Goal: Information Seeking & Learning: Get advice/opinions

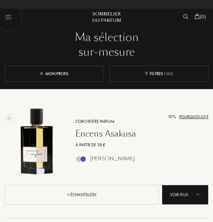
select select "FR"
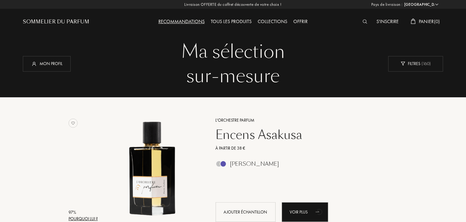
click at [73, 23] on div "Sommelier du Parfum" at bounding box center [56, 21] width 66 height 7
select select "FR"
click at [195, 20] on div "Recommandations" at bounding box center [181, 22] width 52 height 8
select select "FR"
click at [240, 20] on div "Tous les produits" at bounding box center [231, 22] width 47 height 8
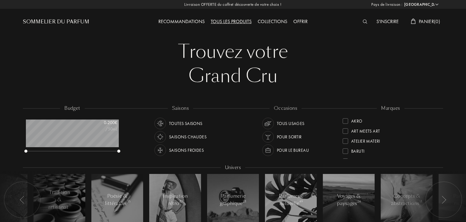
select select "FR"
click at [55, 24] on div "Sommelier du Parfum" at bounding box center [56, 21] width 66 height 7
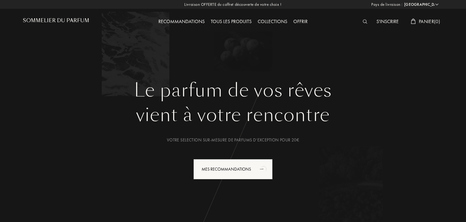
select select "FR"
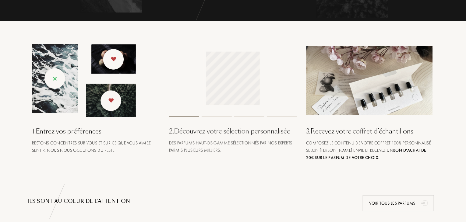
scroll to position [209, 0]
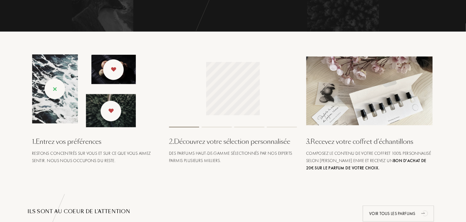
click at [56, 91] on img at bounding box center [84, 91] width 104 height 73
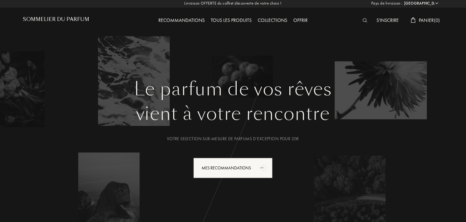
scroll to position [0, 0]
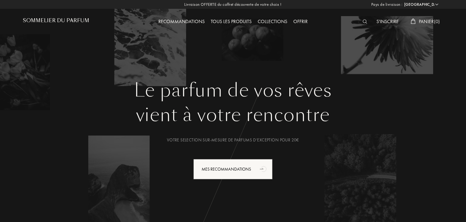
click at [434, 7] on select "Afghanistan Afrique du Sud Albanie Algérie Allemagne Andorre Angola Anguilla An…" at bounding box center [421, 5] width 37 height 6
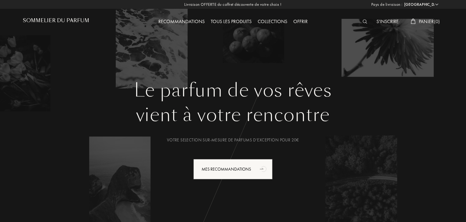
click at [462, 39] on div "Le parfum de vos rêves vient à votre rencontre Votre selection sur-mesure de pa…" at bounding box center [233, 120] width 466 height 241
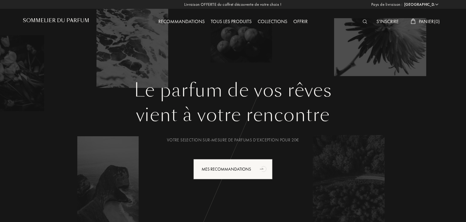
click at [185, 22] on div "Recommandations" at bounding box center [181, 22] width 52 height 8
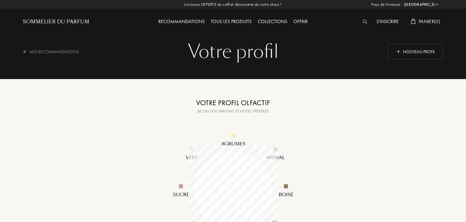
select select "FR"
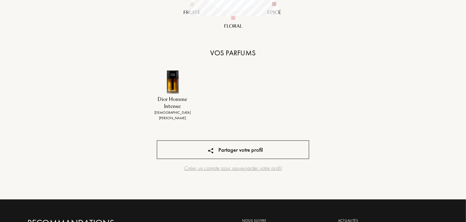
scroll to position [230, 0]
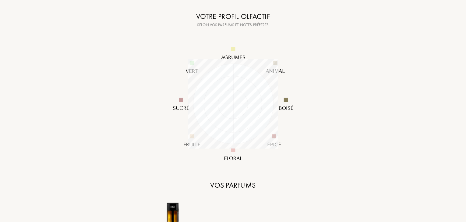
click at [260, 169] on img at bounding box center [233, 104] width 146 height 146
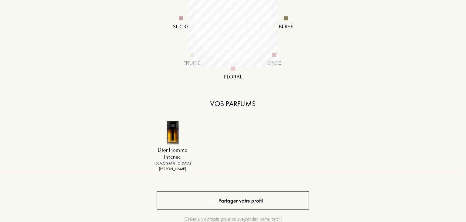
scroll to position [0, 0]
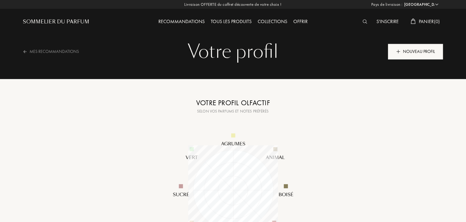
click at [414, 49] on div "Nouveau profil" at bounding box center [415, 52] width 55 height 16
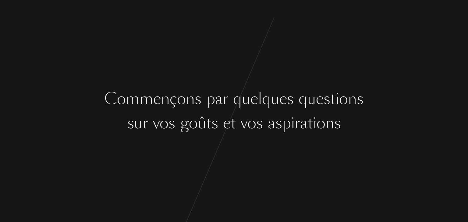
click at [242, 134] on div "v" at bounding box center [244, 123] width 7 height 23
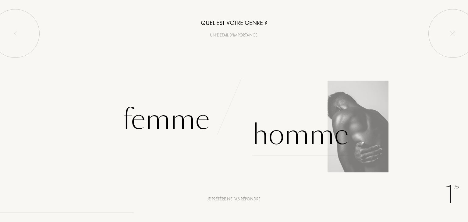
click at [283, 135] on div "Homme" at bounding box center [300, 135] width 96 height 41
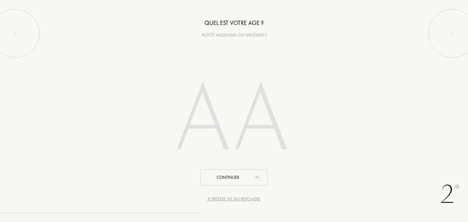
click at [265, 131] on input "number" at bounding box center [234, 121] width 174 height 123
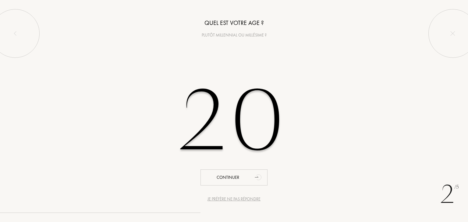
type input "20"
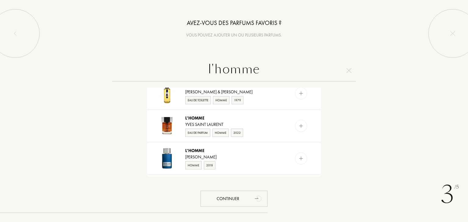
scroll to position [48, 0]
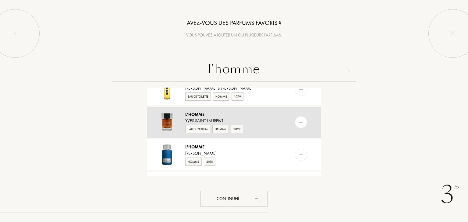
type input "l'homme"
click at [300, 120] on img at bounding box center [301, 123] width 6 height 6
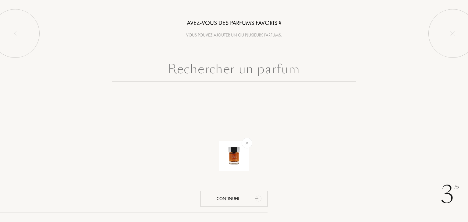
scroll to position [0, 0]
click at [263, 74] on input "text" at bounding box center [234, 71] width 244 height 22
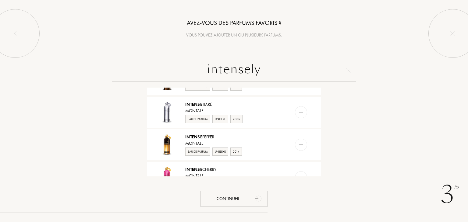
scroll to position [29, 0]
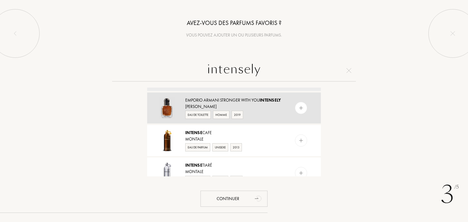
type input "intensely"
click at [306, 113] on div at bounding box center [301, 108] width 12 height 12
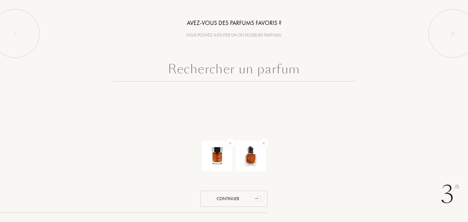
scroll to position [0, 0]
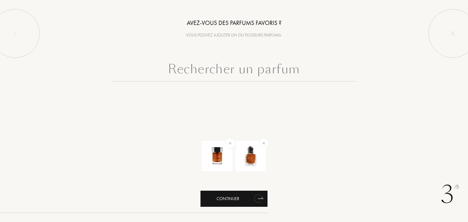
drag, startPoint x: 247, startPoint y: 201, endPoint x: 240, endPoint y: 199, distance: 7.9
click at [240, 199] on div "Continuer" at bounding box center [234, 199] width 67 height 16
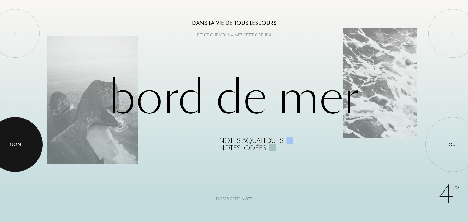
click at [29, 144] on div at bounding box center [15, 144] width 55 height 55
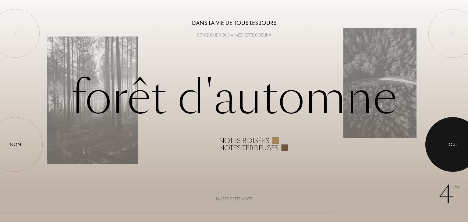
click at [463, 155] on div at bounding box center [452, 144] width 55 height 55
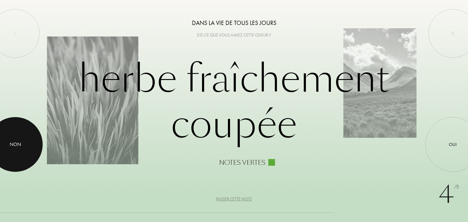
click at [26, 132] on div at bounding box center [15, 144] width 55 height 55
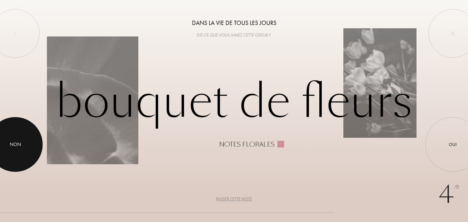
click at [2, 145] on div at bounding box center [15, 144] width 55 height 55
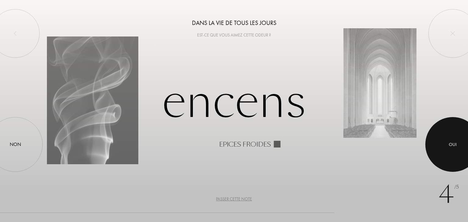
click at [439, 139] on div "Oui" at bounding box center [452, 144] width 55 height 55
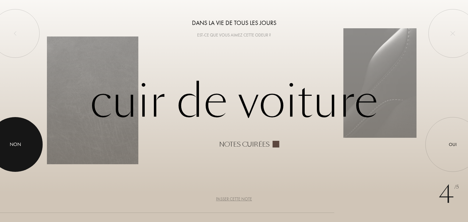
click at [0, 154] on div at bounding box center [15, 144] width 55 height 55
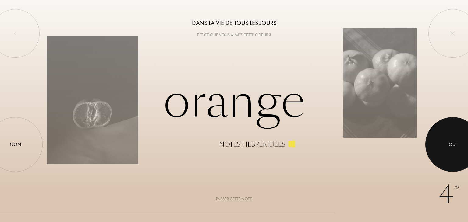
click at [456, 152] on div at bounding box center [452, 144] width 55 height 55
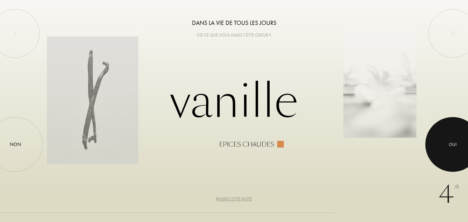
click at [432, 144] on div at bounding box center [452, 144] width 55 height 55
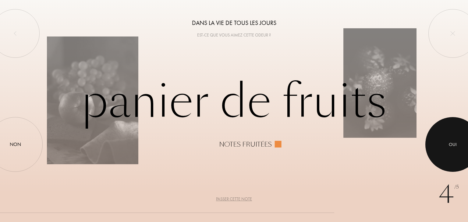
click at [442, 139] on div at bounding box center [452, 144] width 55 height 55
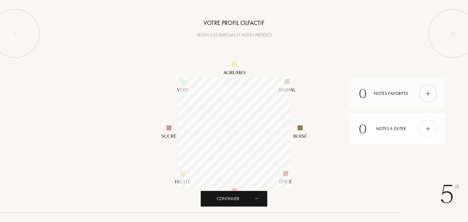
scroll to position [111, 111]
click at [426, 100] on div at bounding box center [428, 94] width 18 height 18
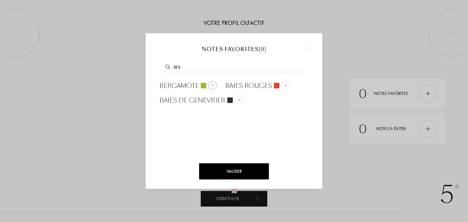
type input "ber"
click at [190, 87] on span "Bergamote" at bounding box center [179, 85] width 40 height 9
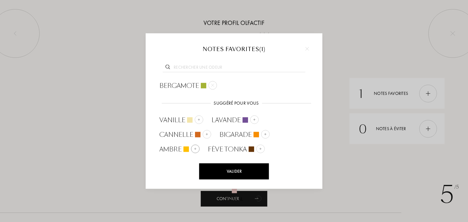
click at [174, 150] on span "Ambre" at bounding box center [170, 149] width 22 height 9
click at [241, 69] on input "text" at bounding box center [234, 68] width 143 height 8
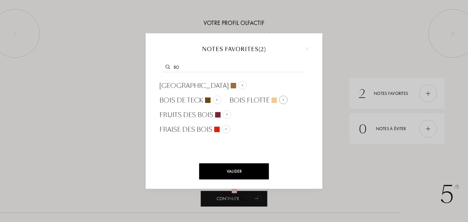
type input "b"
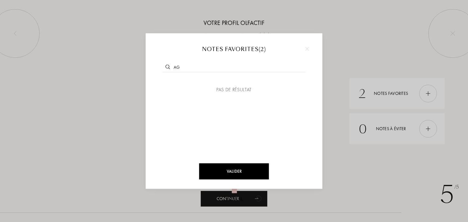
type input "a"
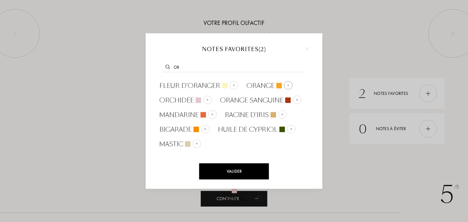
type input "or"
click at [287, 85] on img at bounding box center [288, 85] width 3 height 3
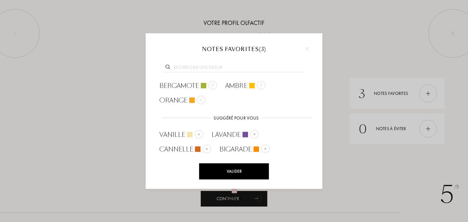
click at [242, 170] on div "Valider" at bounding box center [234, 172] width 70 height 16
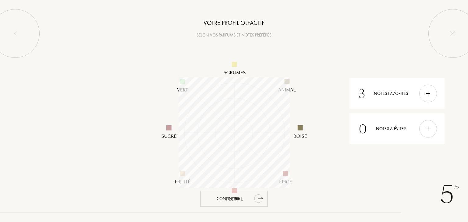
click at [244, 192] on div "Continuer" at bounding box center [234, 199] width 67 height 16
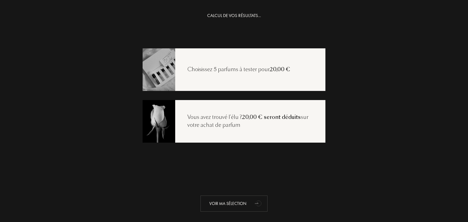
click at [241, 198] on div "Voir ma sélection" at bounding box center [234, 204] width 67 height 16
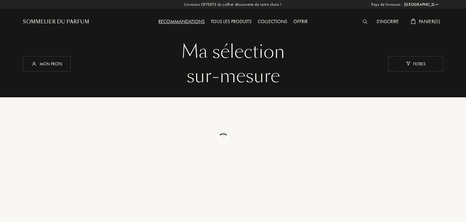
select select "FR"
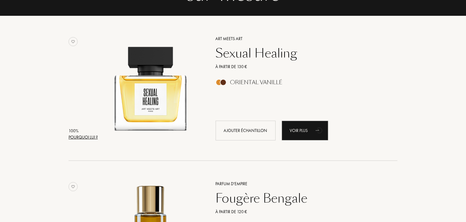
scroll to position [80, 0]
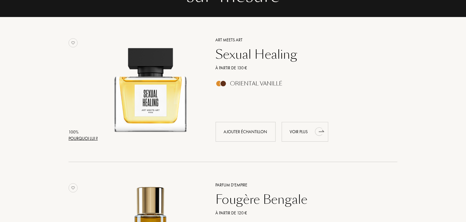
click at [294, 135] on div "Voir plus" at bounding box center [305, 132] width 47 height 20
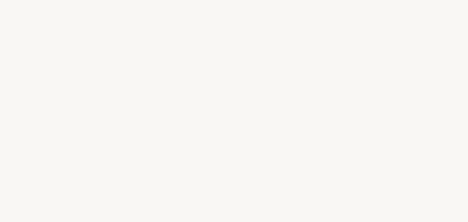
select select "FR"
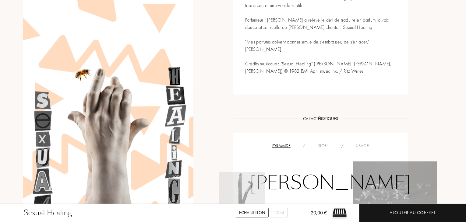
scroll to position [346, 0]
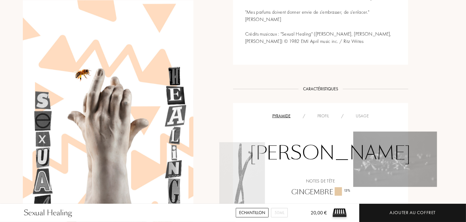
click at [326, 115] on div "Profil" at bounding box center [323, 116] width 24 height 6
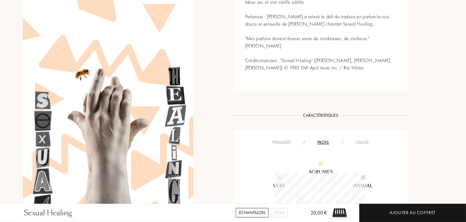
scroll to position [316, 0]
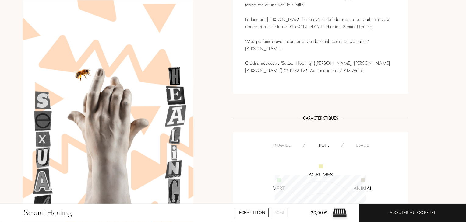
click at [361, 144] on div "Usage" at bounding box center [362, 145] width 25 height 6
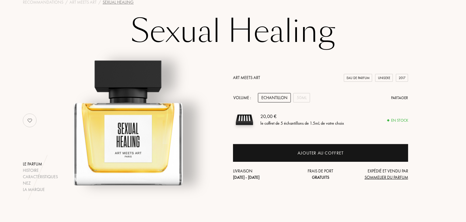
scroll to position [0, 0]
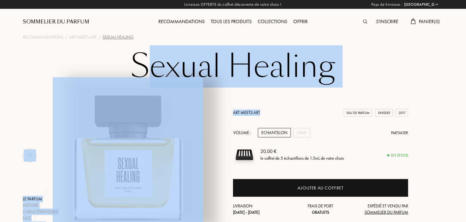
drag, startPoint x: 262, startPoint y: 114, endPoint x: 145, endPoint y: 70, distance: 124.5
click at [145, 70] on div "Sexual Healing Le parfum Histoire Caractéristiques Nez La marque Art Meets Art …" at bounding box center [233, 139] width 439 height 178
click at [145, 70] on h1 "Sexual Healing" at bounding box center [233, 67] width 305 height 34
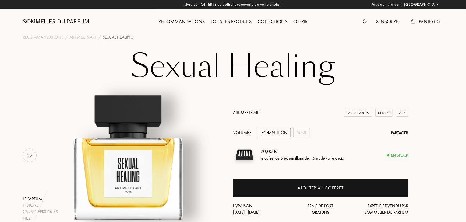
click at [154, 72] on h1 "Sexual Healing" at bounding box center [233, 67] width 305 height 34
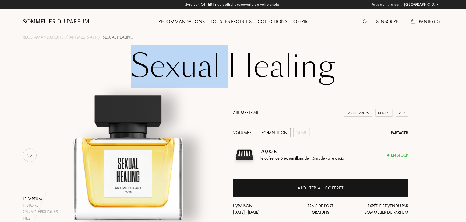
click at [154, 72] on h1 "Sexual Healing" at bounding box center [233, 67] width 305 height 34
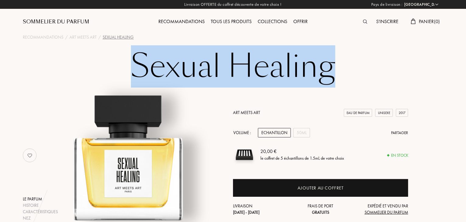
click at [154, 72] on h1 "Sexual Healing" at bounding box center [233, 67] width 305 height 34
copy h1 "Sexual Healing"
